Goal: Task Accomplishment & Management: Use online tool/utility

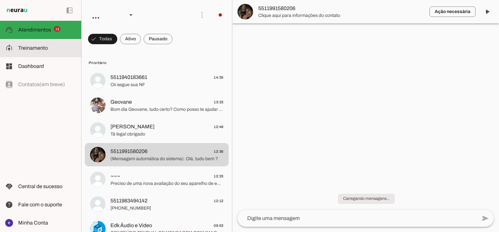
click at [44, 49] on span "Treinamento" at bounding box center [33, 48] width 30 height 6
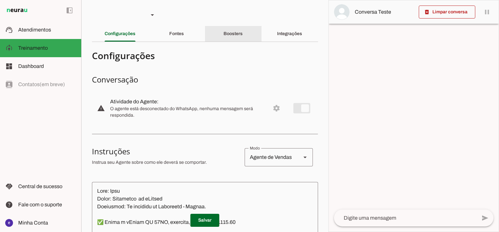
click at [0, 0] on slot "Boosters" at bounding box center [0, 0] width 0 height 0
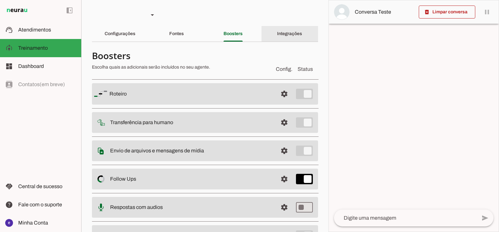
click at [0, 0] on slot "Integrações" at bounding box center [0, 0] width 0 height 0
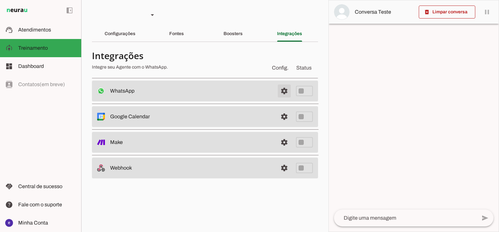
click at [284, 89] on span at bounding box center [284, 91] width 16 height 16
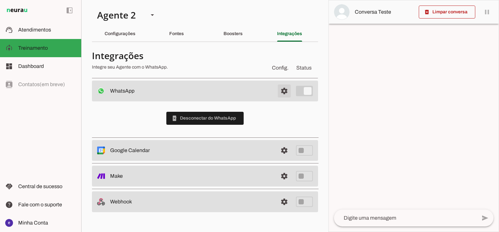
click at [284, 94] on span at bounding box center [284, 91] width 16 height 16
